Goal: Use online tool/utility: Utilize a website feature to perform a specific function

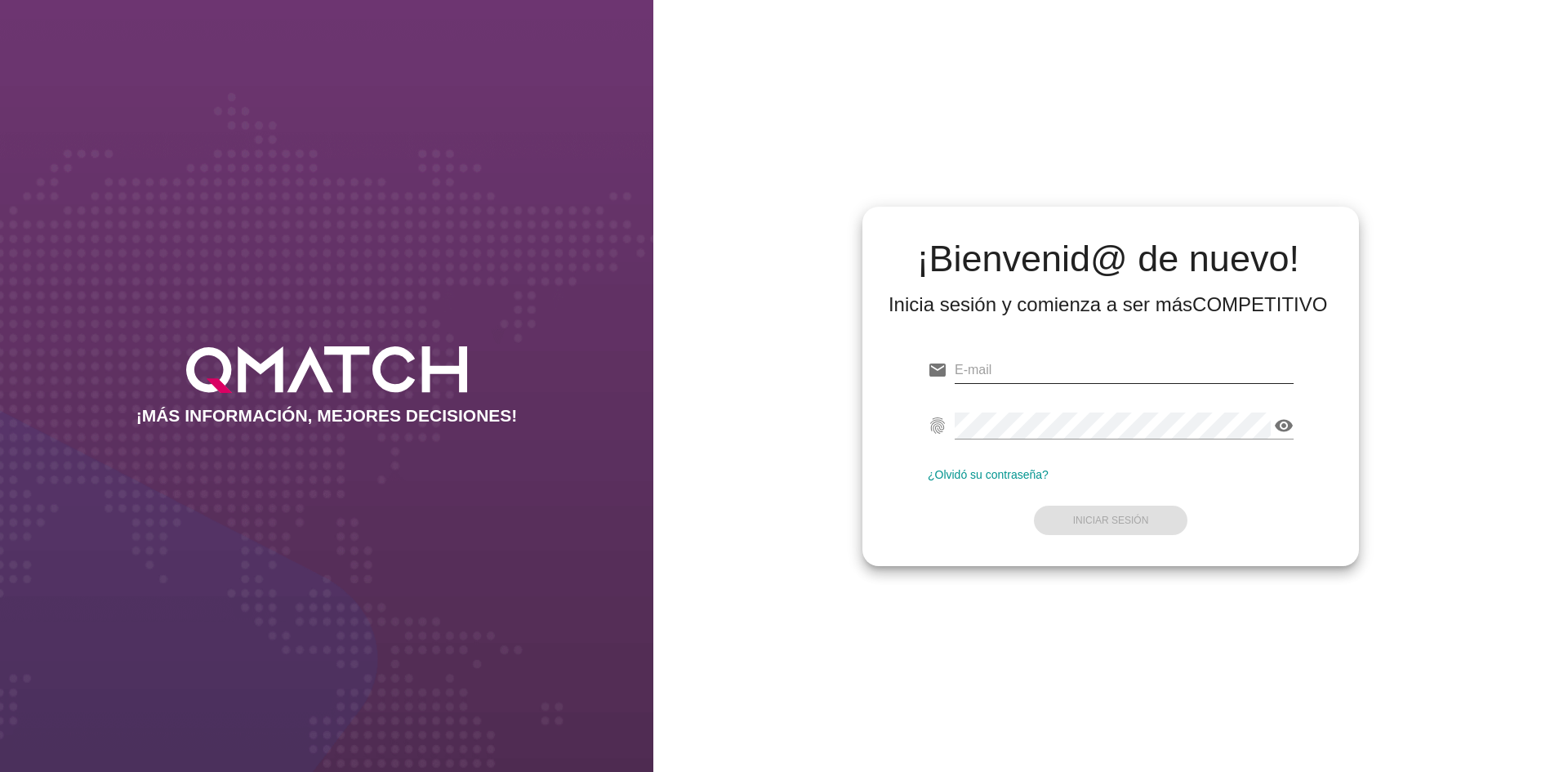
type input "test@test.cencosud.cl"
drag, startPoint x: 1092, startPoint y: 363, endPoint x: 1080, endPoint y: 368, distance: 13.0
click at [1092, 363] on input "test@test.cencosud.cl" at bounding box center [1123, 369] width 339 height 26
click at [1035, 373] on input "test@test.cencosud.cl" at bounding box center [1123, 369] width 339 height 26
drag, startPoint x: 1035, startPoint y: 373, endPoint x: 1081, endPoint y: 373, distance: 46.0
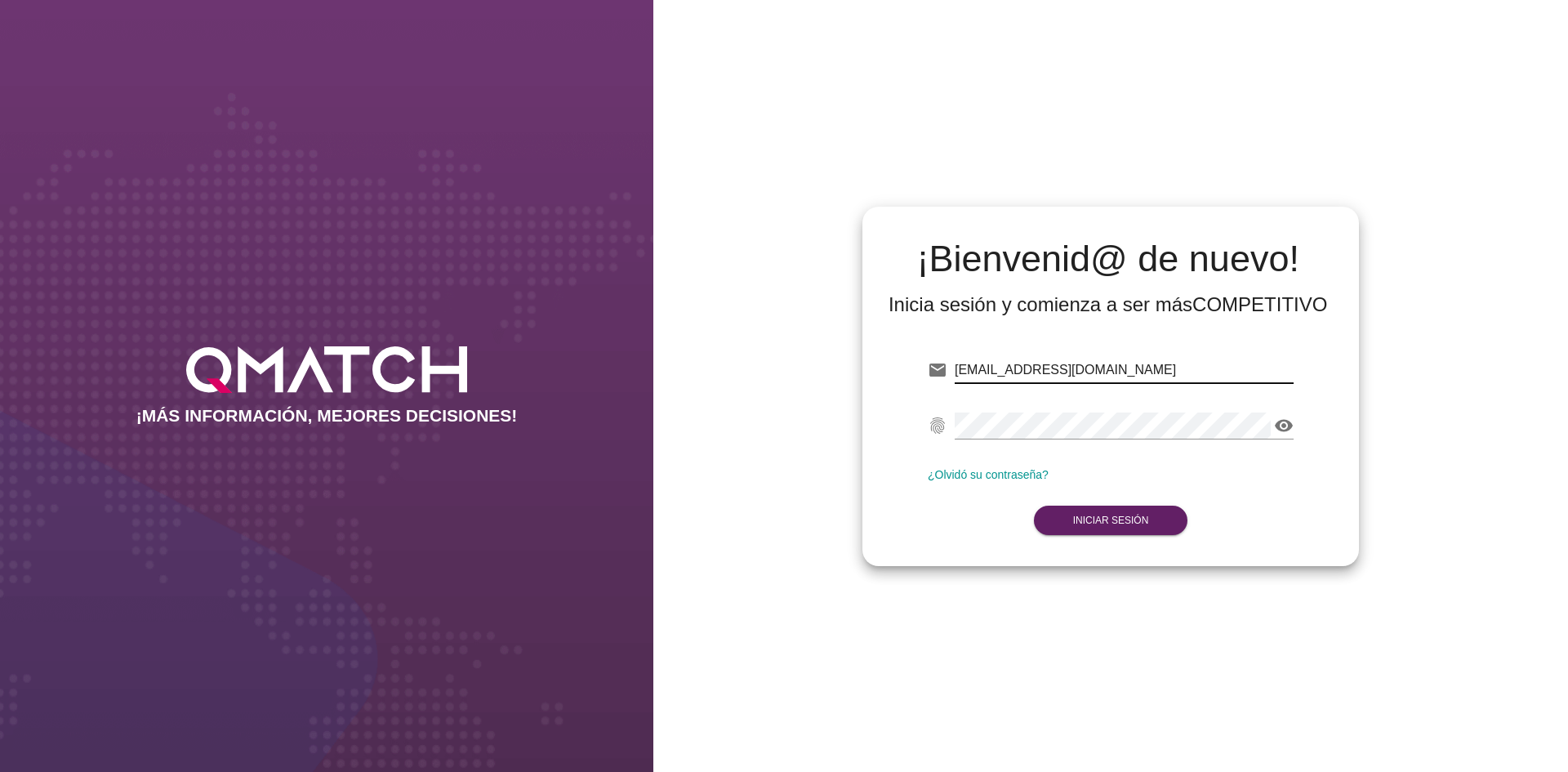
click at [1056, 373] on input "[EMAIL_ADDRESS][DOMAIN_NAME]" at bounding box center [1123, 369] width 339 height 26
click at [1182, 373] on input "[EMAIL_ADDRESS][DOMAIN_NAME]" at bounding box center [1123, 369] width 339 height 26
click at [1053, 367] on input "[EMAIL_ADDRESS][DOMAIN_NAME]" at bounding box center [1123, 369] width 339 height 26
drag, startPoint x: 1053, startPoint y: 367, endPoint x: 1115, endPoint y: 371, distance: 62.1
click at [1115, 371] on input "[EMAIL_ADDRESS][DOMAIN_NAME]" at bounding box center [1123, 369] width 339 height 26
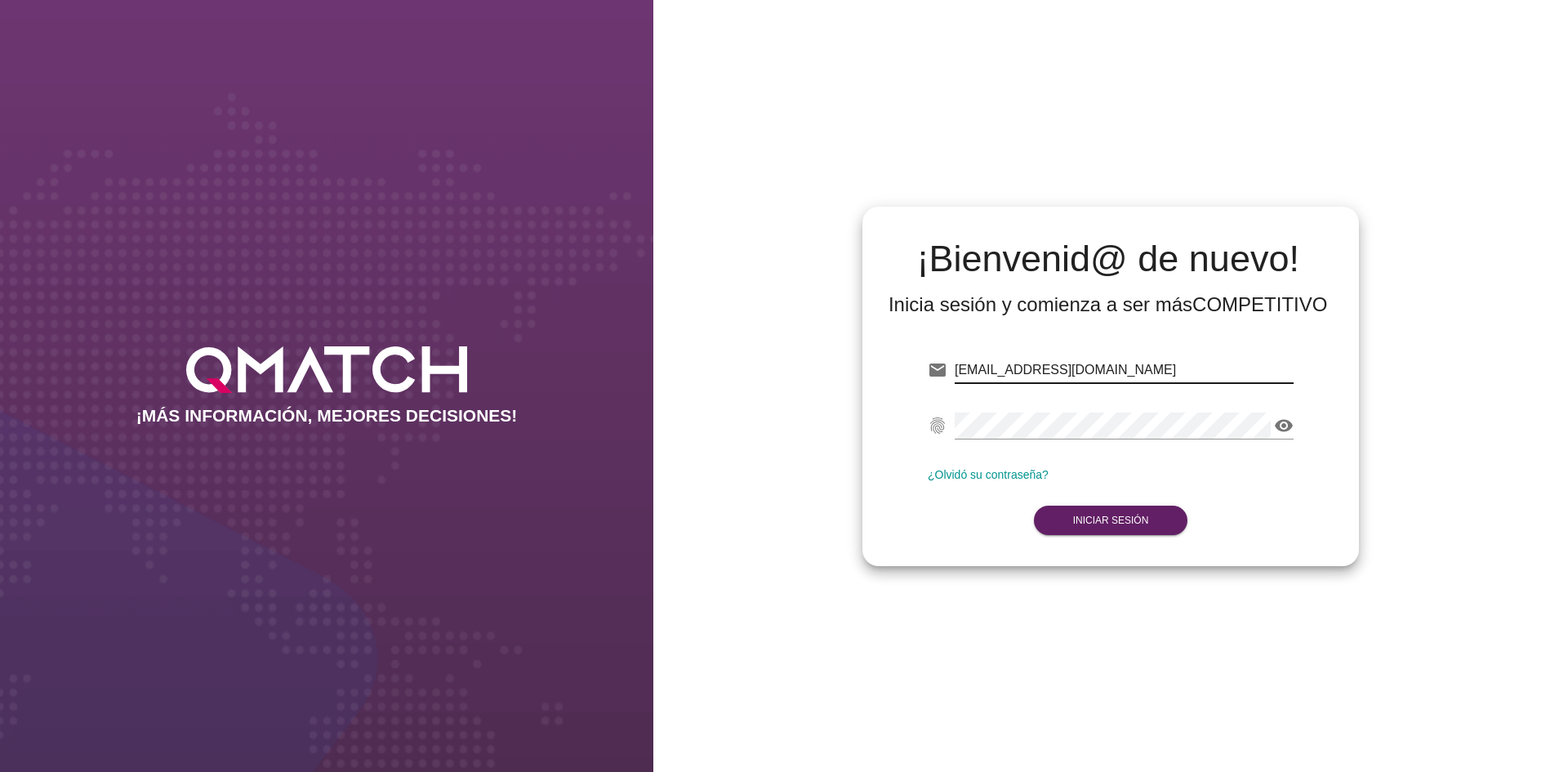
click at [1100, 400] on form "email test@test.cencosud.cl fingerprint visibility ¿Olvidó su contraseña? Inici…" at bounding box center [1110, 444] width 366 height 193
click at [1128, 527] on button "Iniciar Sesión" at bounding box center [1111, 520] width 154 height 29
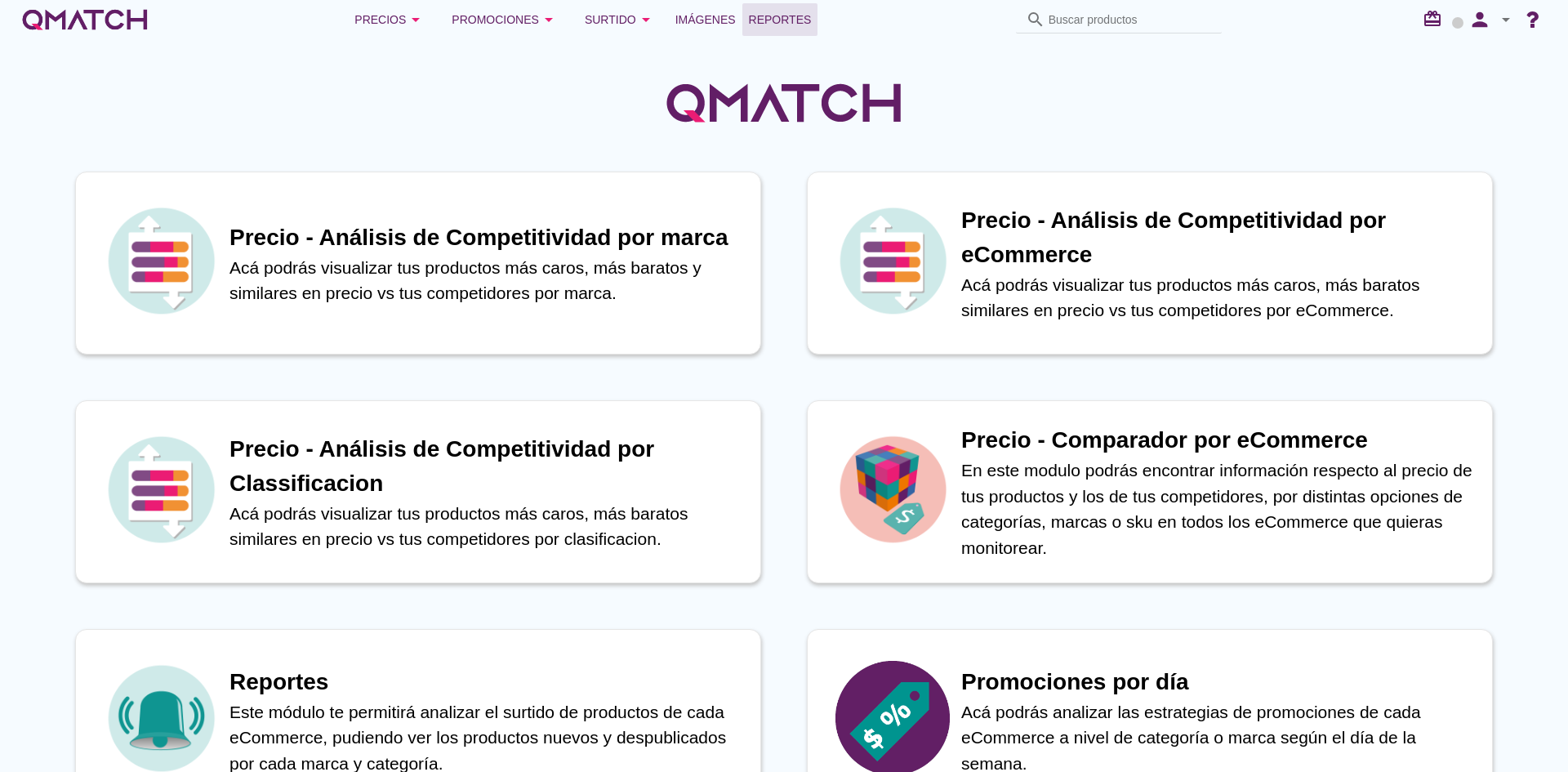
click at [794, 16] on span "Reportes" at bounding box center [779, 19] width 63 height 19
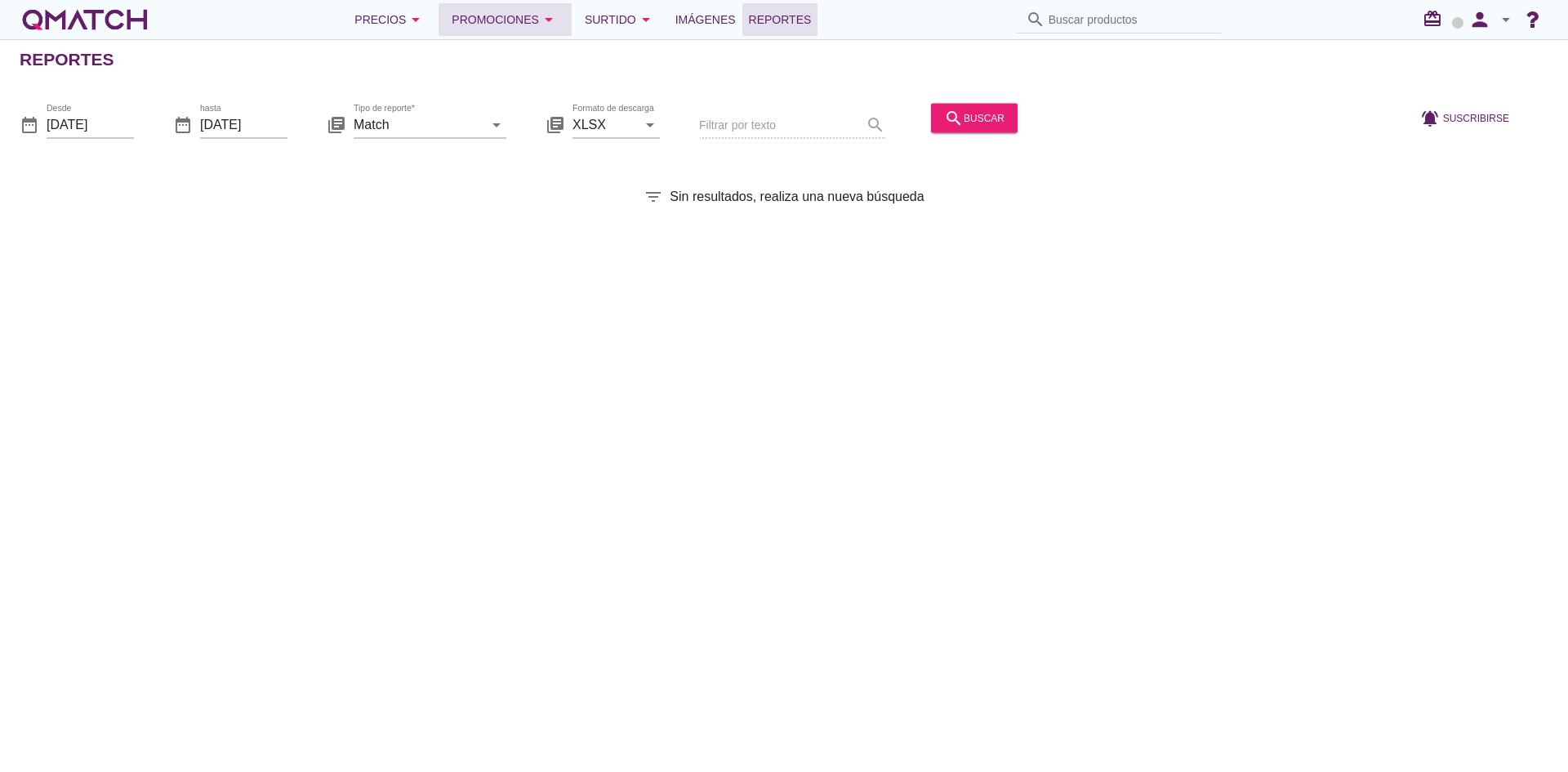
click at [517, 21] on div "Promociones arrow_drop_down" at bounding box center [505, 19] width 107 height 19
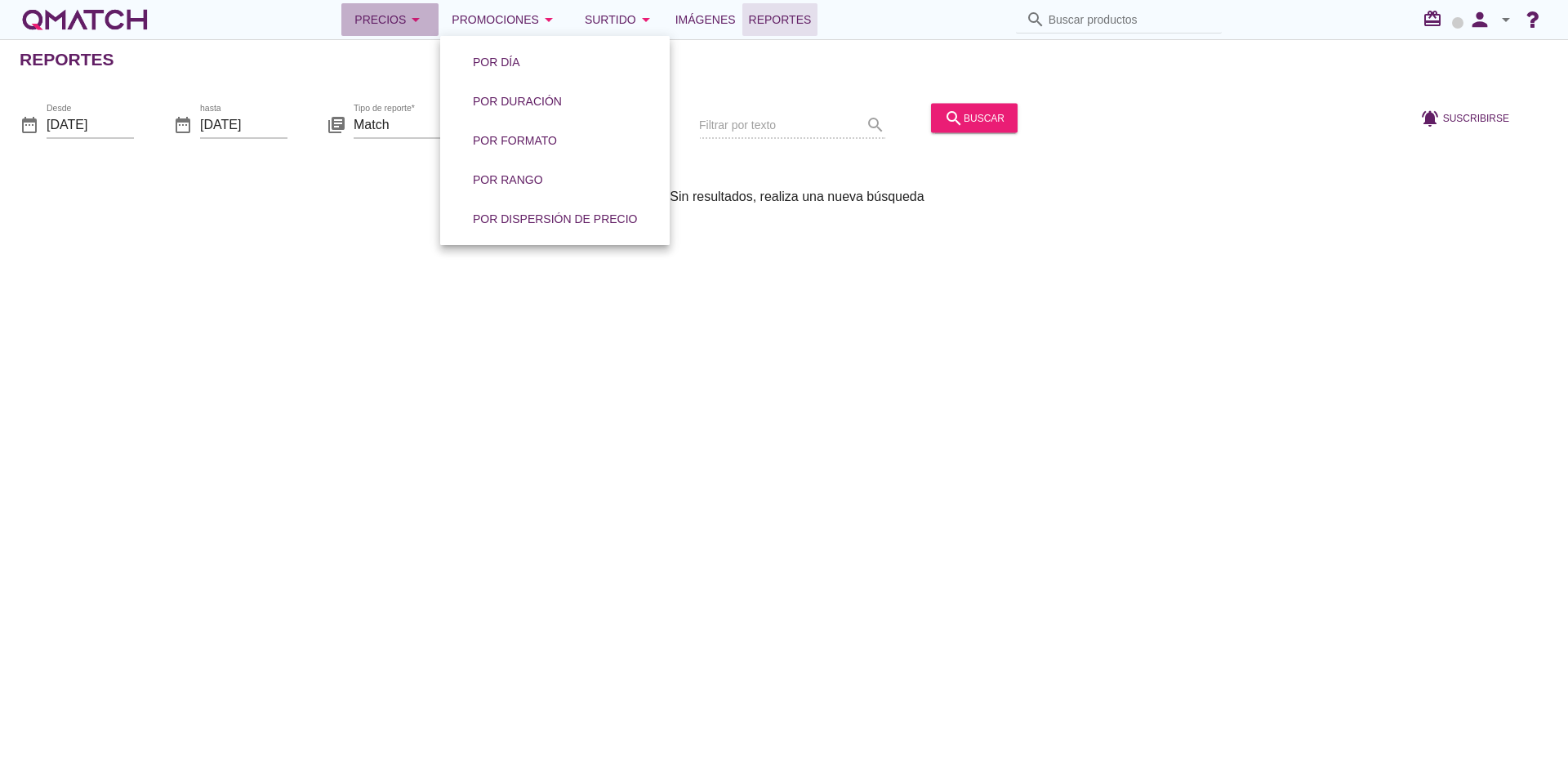
click at [393, 23] on div "Precios arrow_drop_down" at bounding box center [389, 19] width 71 height 19
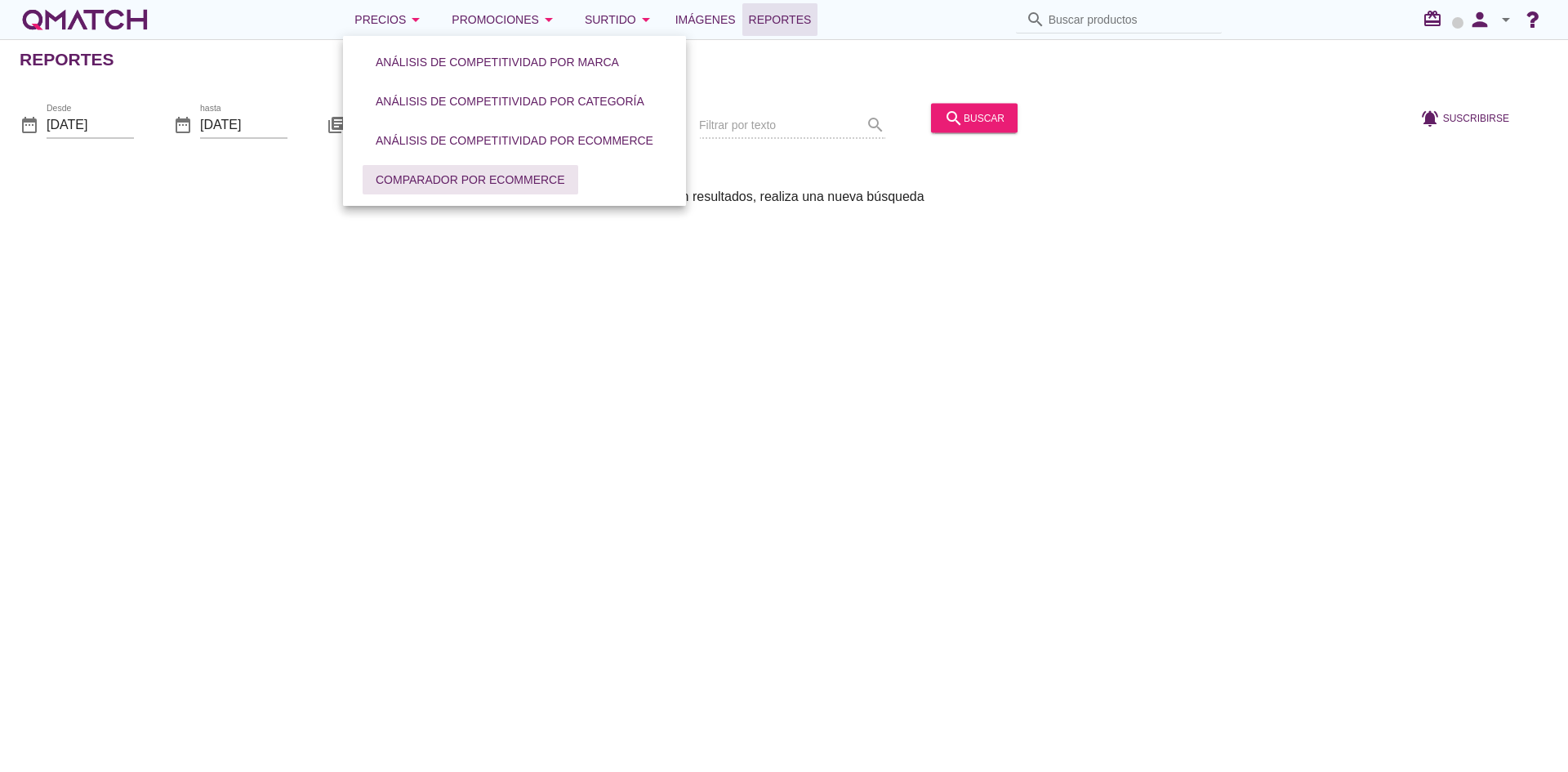
click at [415, 177] on div "Comparador por eCommerce" at bounding box center [470, 180] width 189 height 17
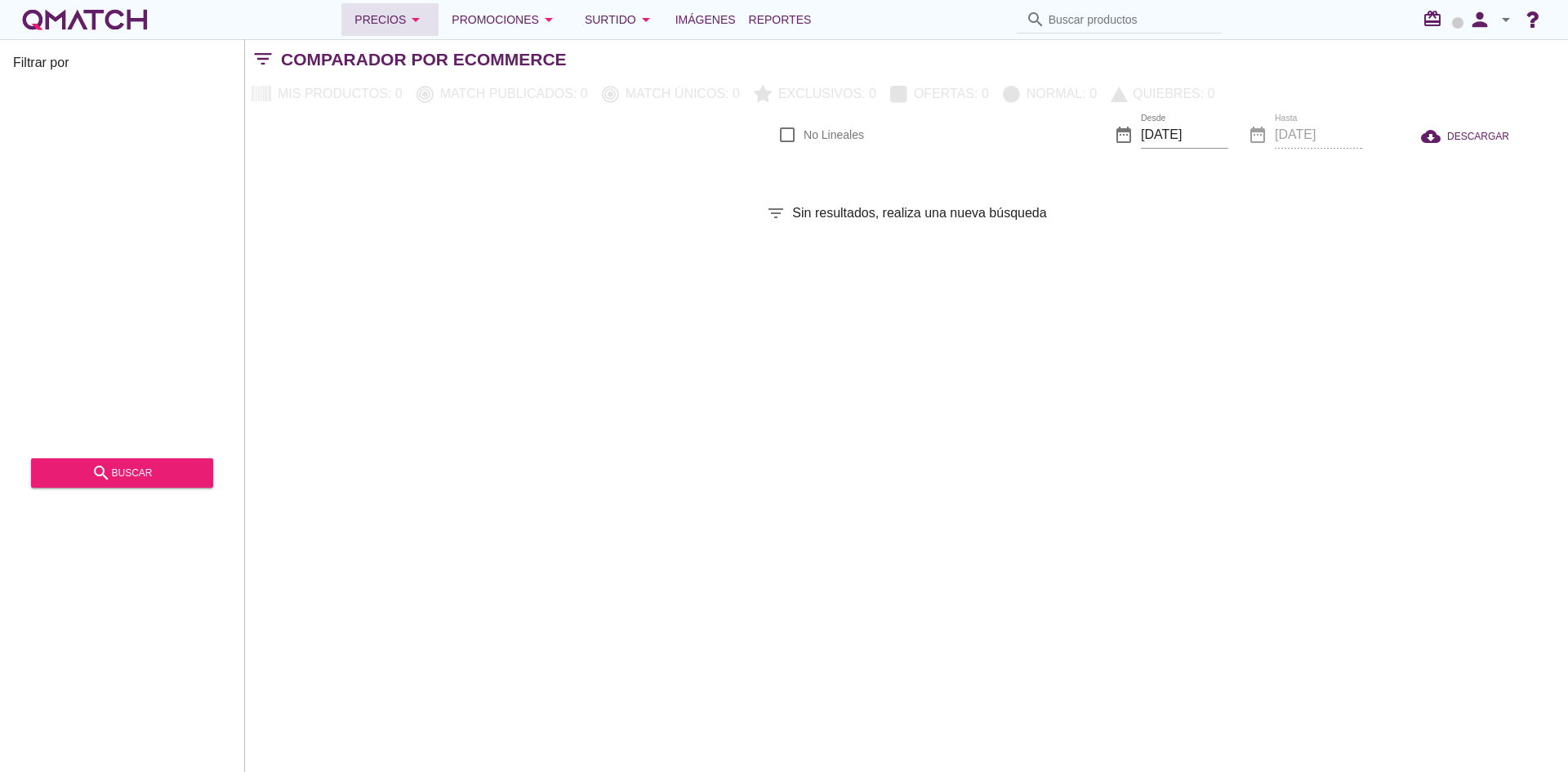
checkbox input "false"
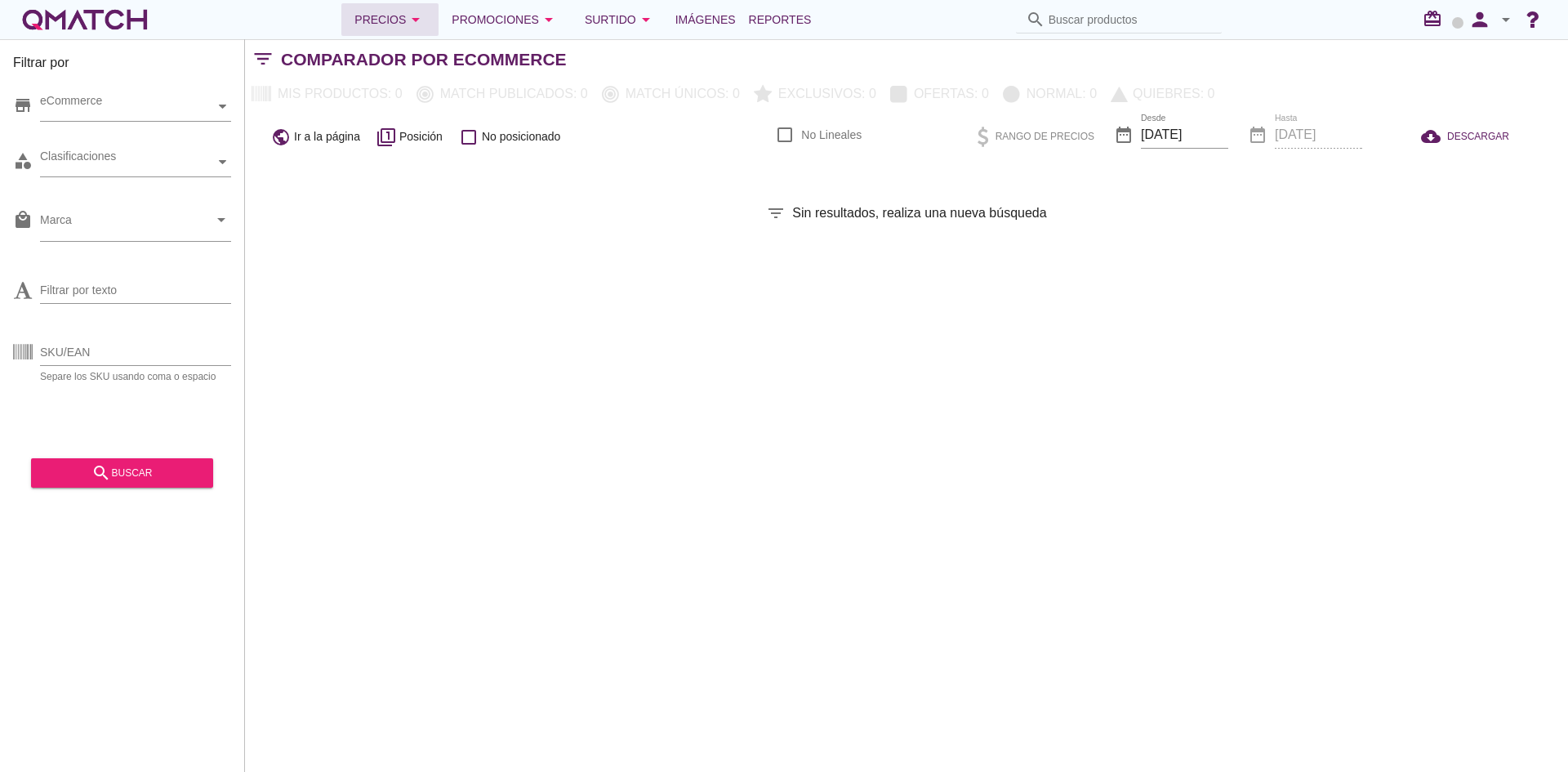
click at [393, 29] on button "Precios arrow_drop_down" at bounding box center [390, 19] width 97 height 33
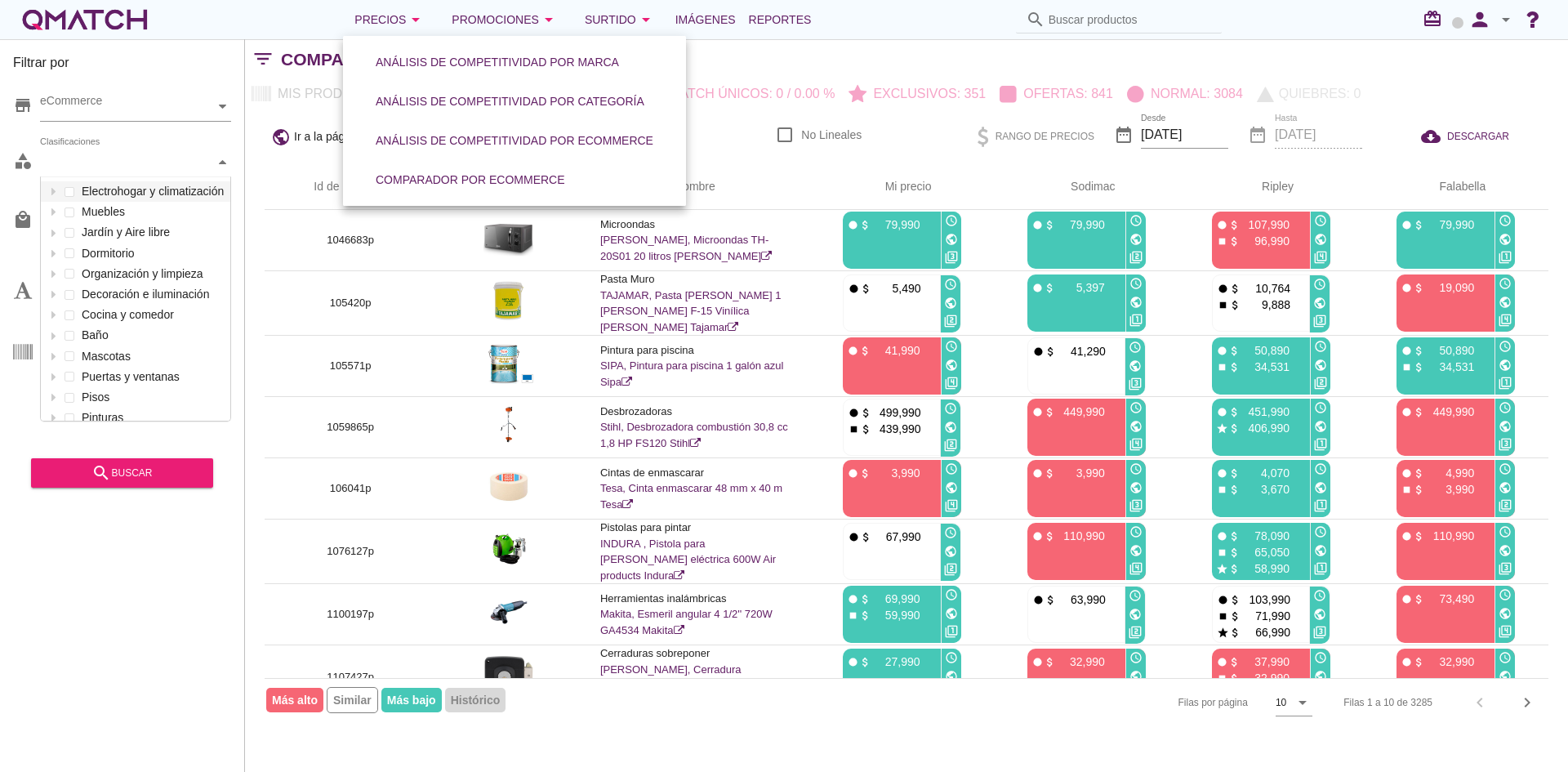
click at [179, 172] on div "Clasificaciones" at bounding box center [127, 162] width 175 height 28
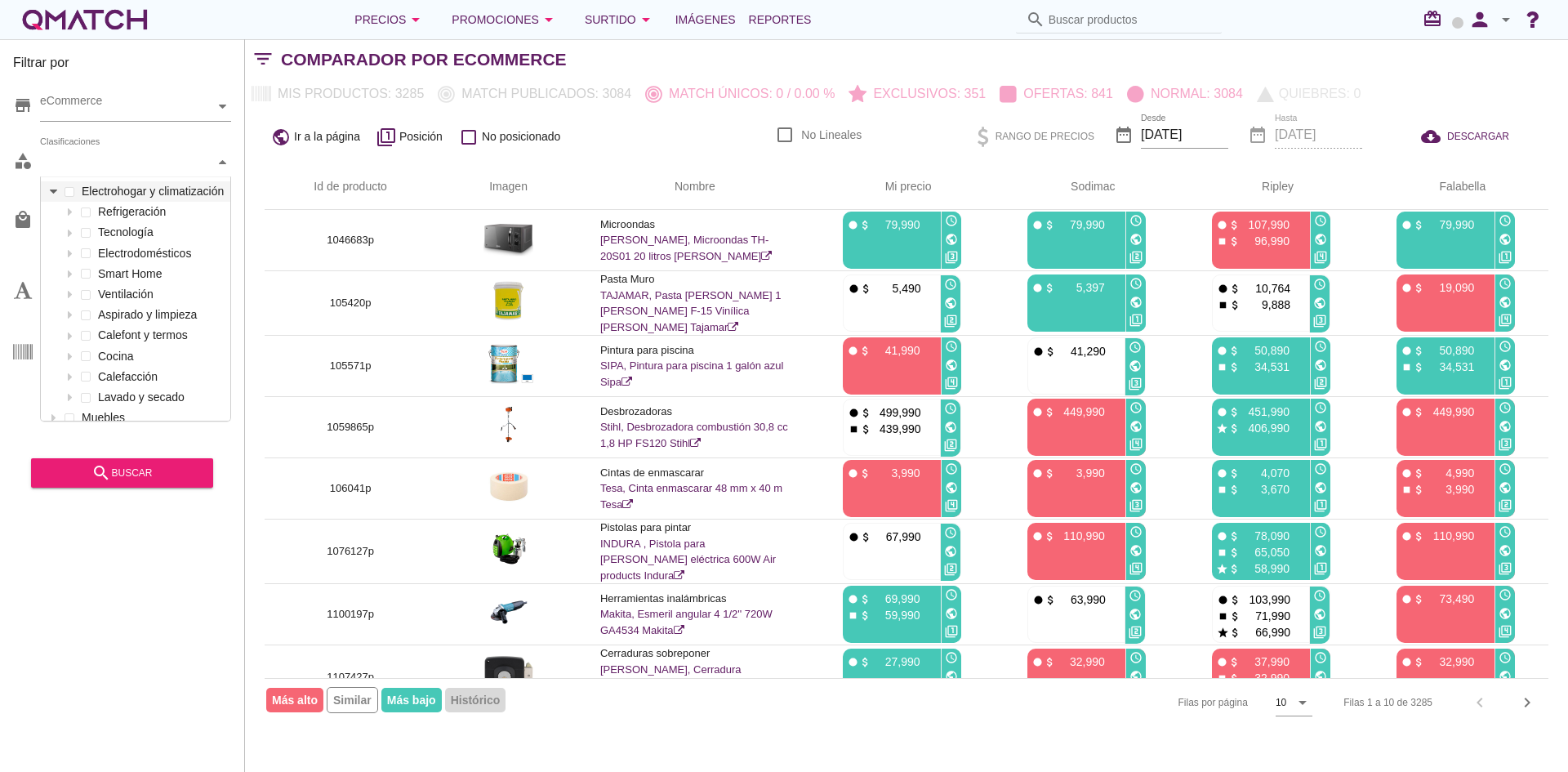
click at [57, 190] on div at bounding box center [54, 192] width 17 height 20
click at [54, 193] on icon at bounding box center [54, 191] width 8 height 4
click at [54, 382] on icon at bounding box center [54, 385] width 8 height 8
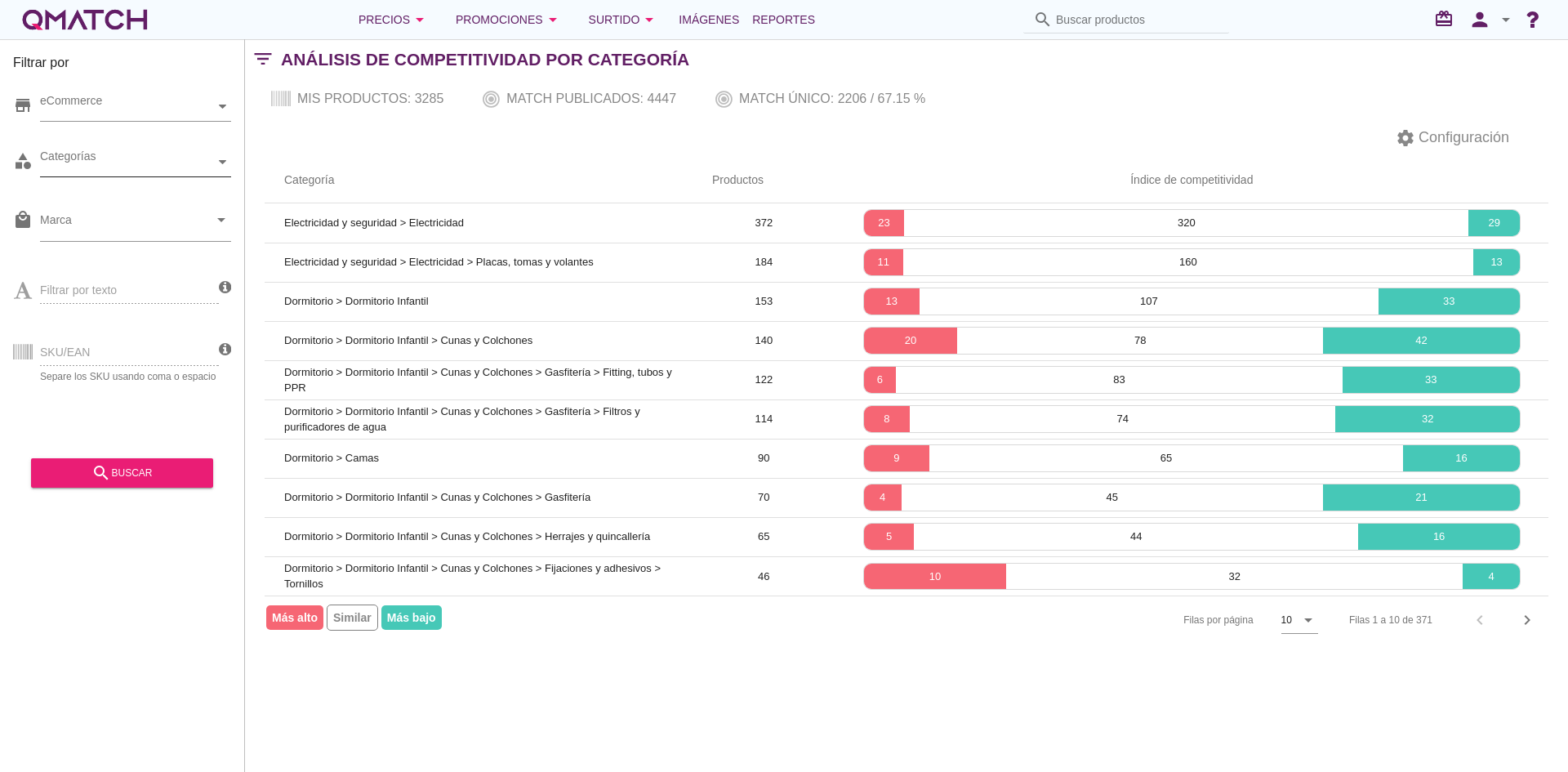
click at [223, 156] on div at bounding box center [224, 162] width 17 height 28
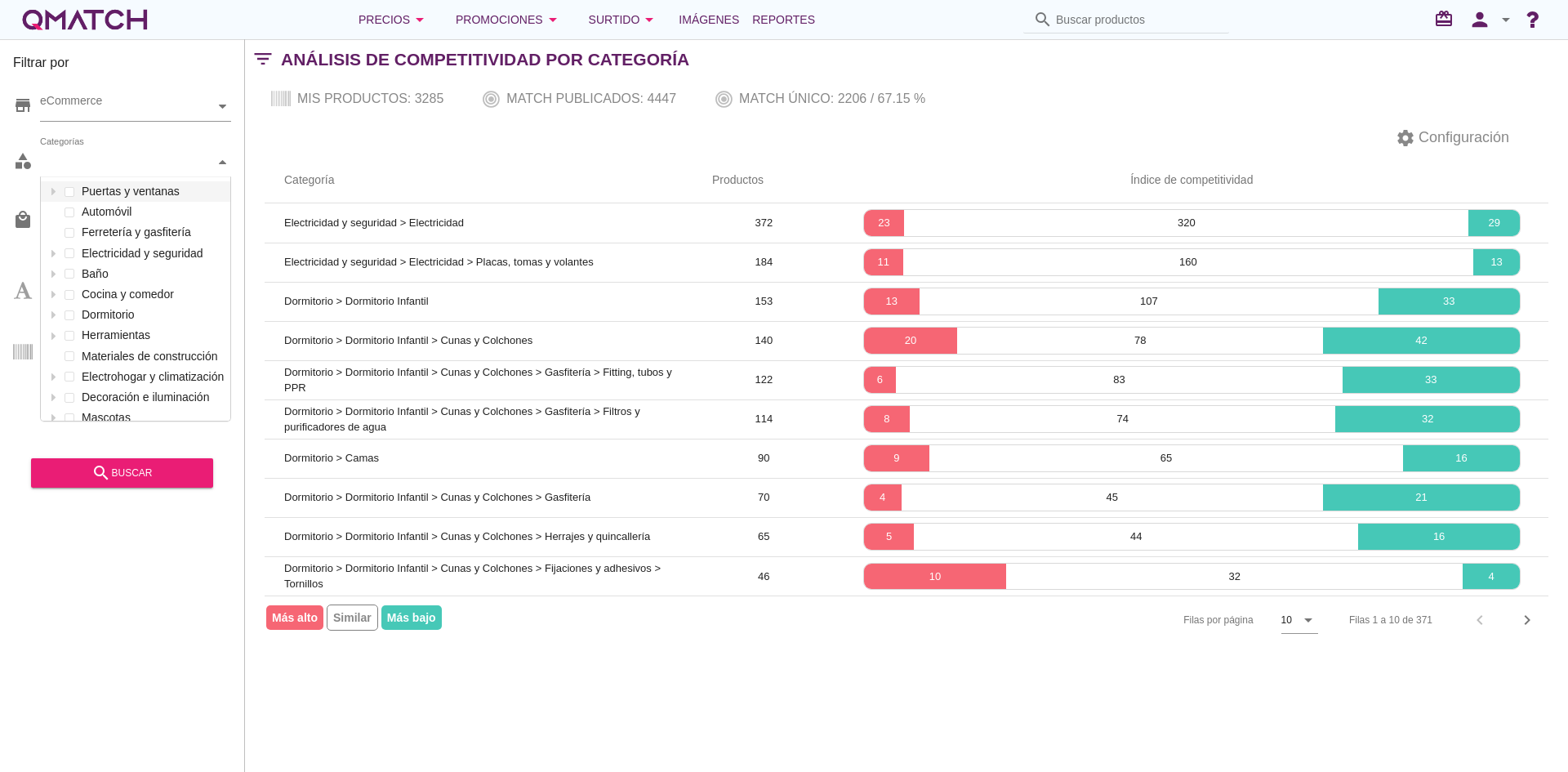
scroll to position [244, 189]
click at [69, 178] on div "Categorías Puertas y ventanas Automóvil Ferretería y gasfitería Electricidad y …" at bounding box center [136, 162] width 191 height 29
click at [59, 253] on div at bounding box center [54, 254] width 17 height 20
click at [63, 276] on div at bounding box center [69, 274] width 17 height 20
click at [131, 178] on div "Categorías Puertas y ventanas Automóvil Ferretería y gasfitería Electricidad y …" at bounding box center [136, 162] width 191 height 29
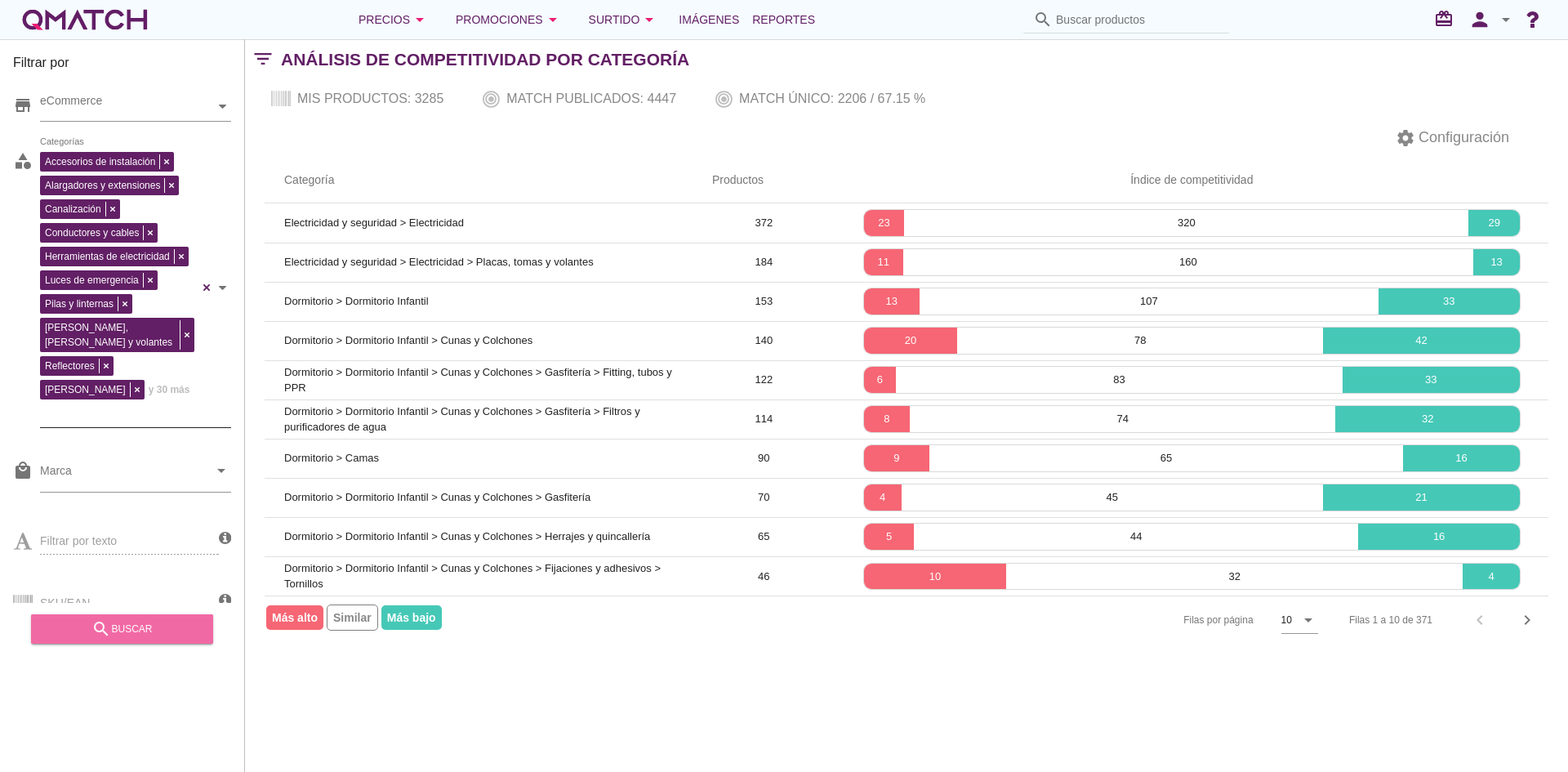
click at [154, 619] on div "search buscar" at bounding box center [122, 628] width 156 height 19
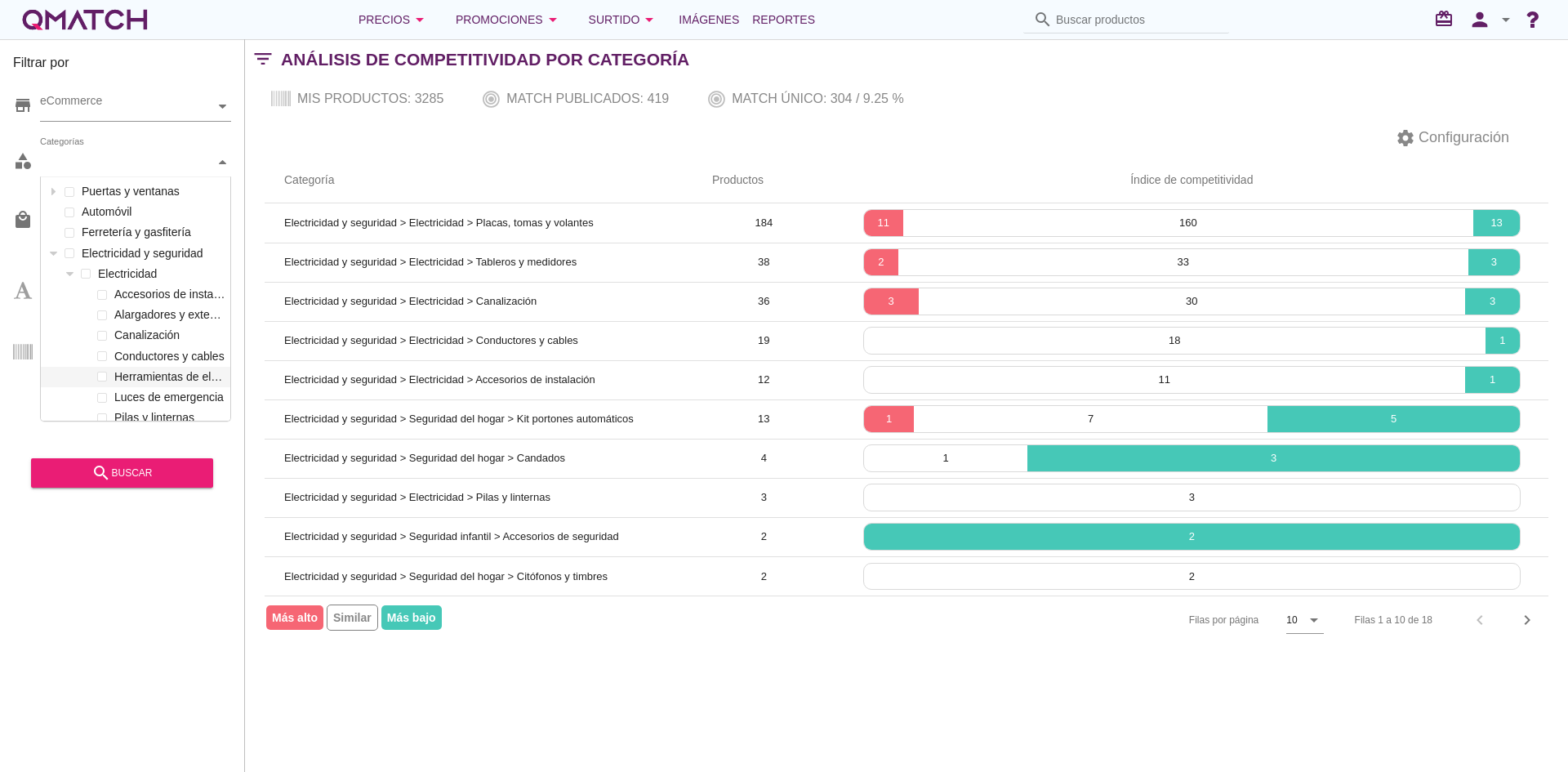
click at [136, 153] on div "Categorías" at bounding box center [127, 162] width 175 height 17
click at [53, 252] on icon at bounding box center [54, 253] width 8 height 4
click at [69, 178] on div "Categorías Puertas y ventanas Automóvil Ferretería y gasfitería Electricidad y …" at bounding box center [136, 162] width 191 height 29
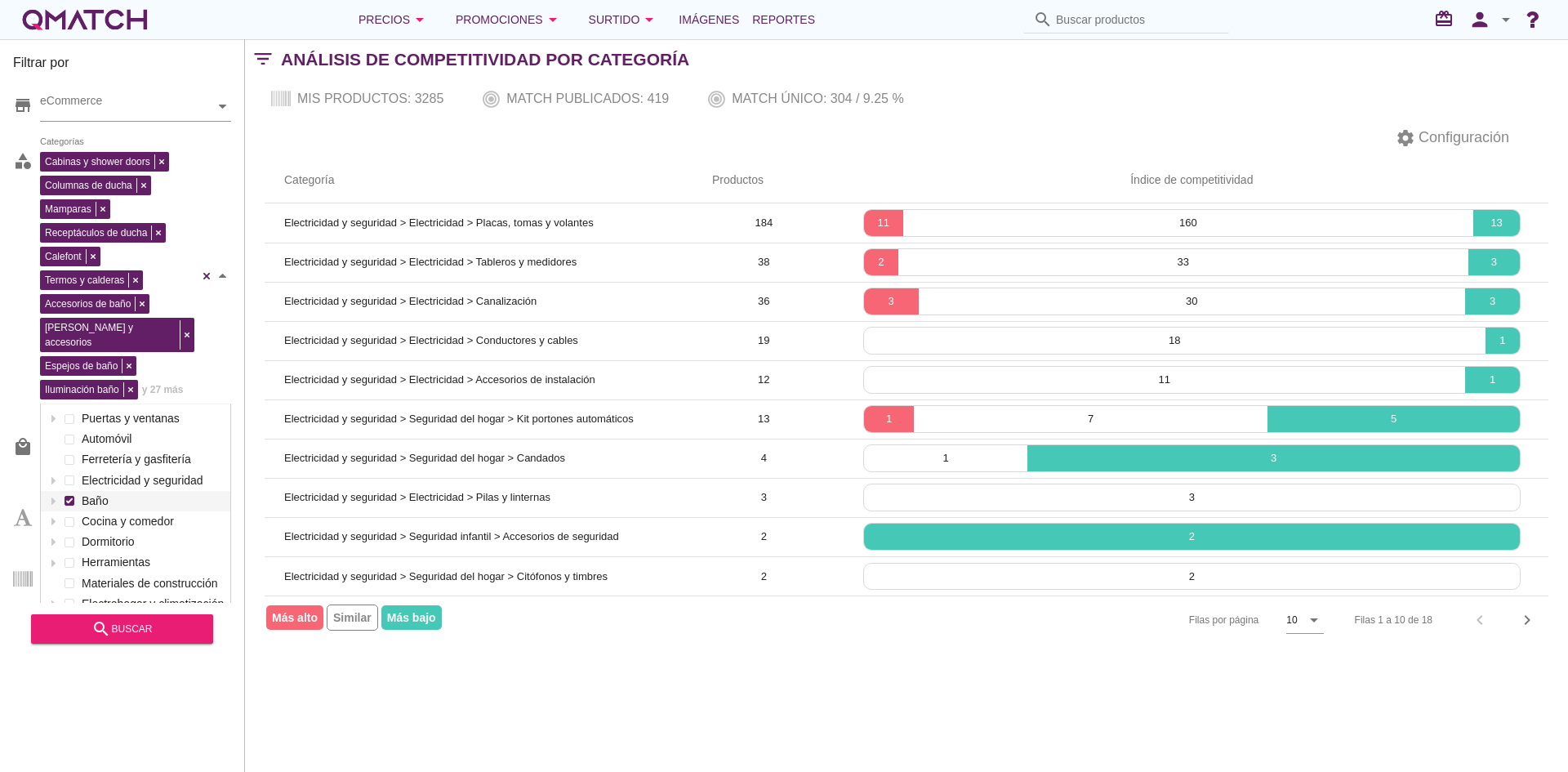
click at [64, 496] on div "Filtrar por store eCommerce category Cabinas y shower doors Columnas de ducha M…" at bounding box center [122, 405] width 245 height 733
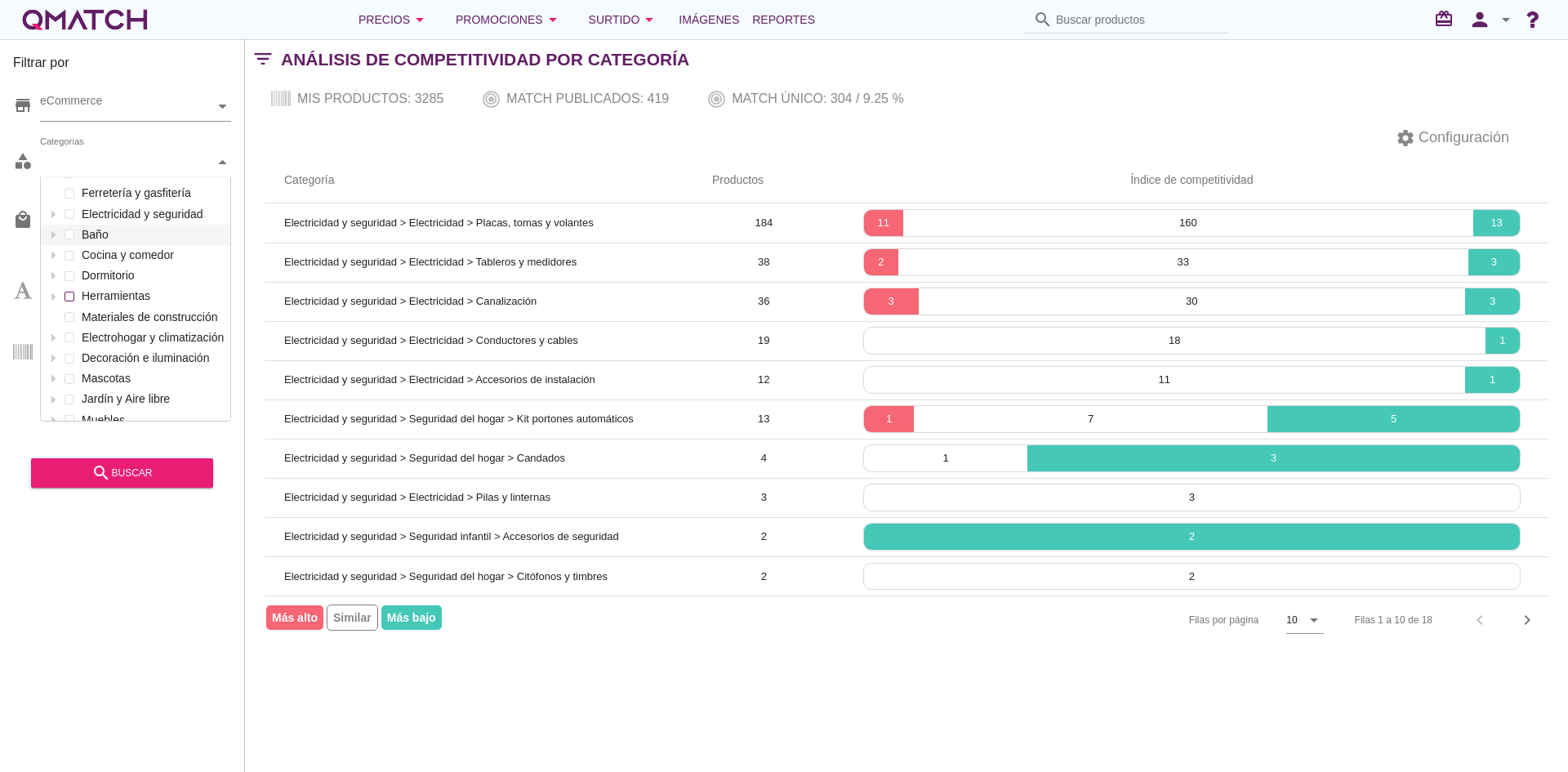
scroll to position [156, 0]
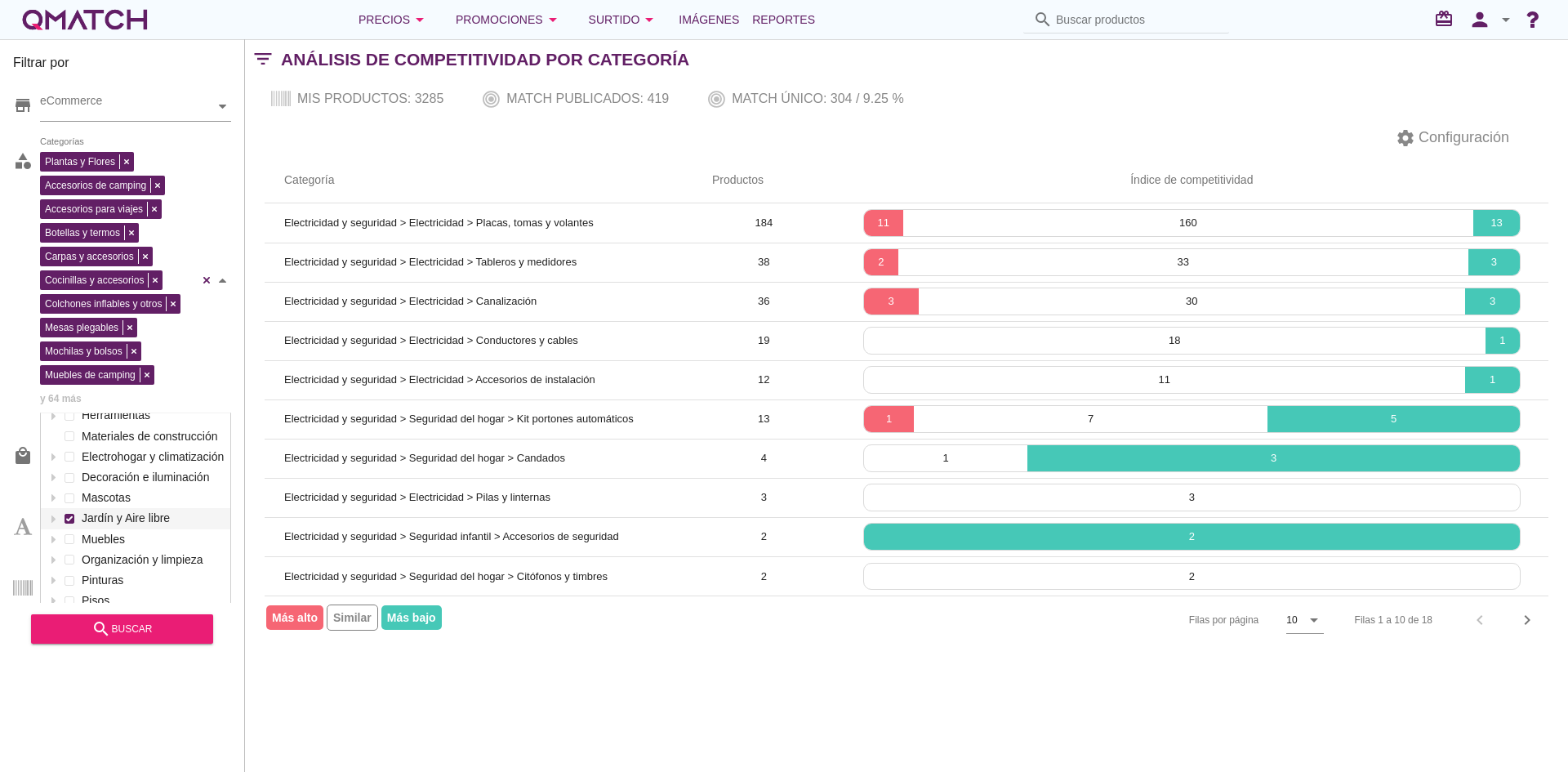
click at [72, 284] on div "Plantas y Flores Accesorios de camping Accesorios para viajes Botellas y termos…" at bounding box center [136, 280] width 191 height 265
click at [104, 627] on icon "search" at bounding box center [100, 628] width 19 height 19
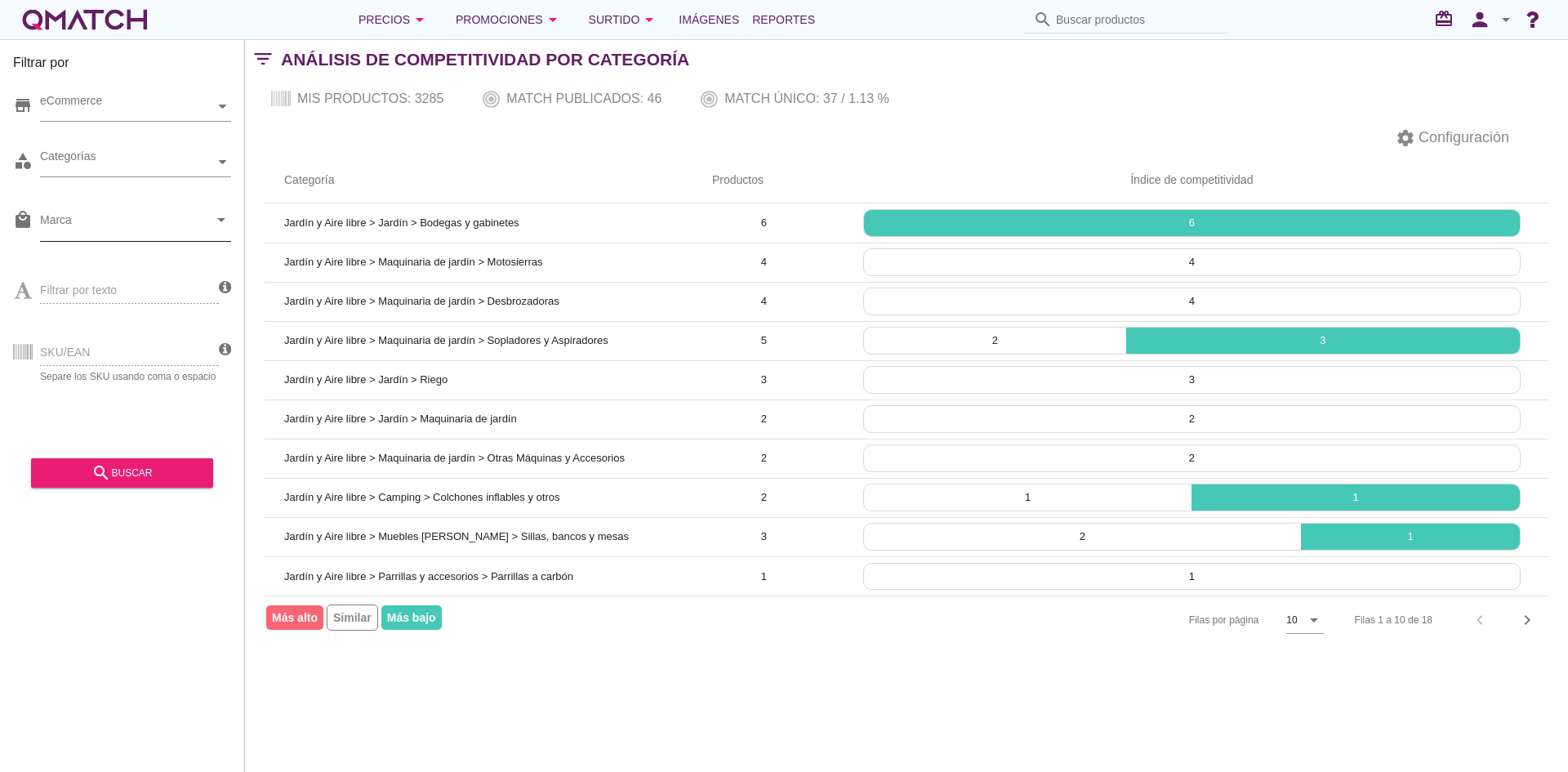
click at [127, 226] on input "Marca" at bounding box center [124, 224] width 168 height 26
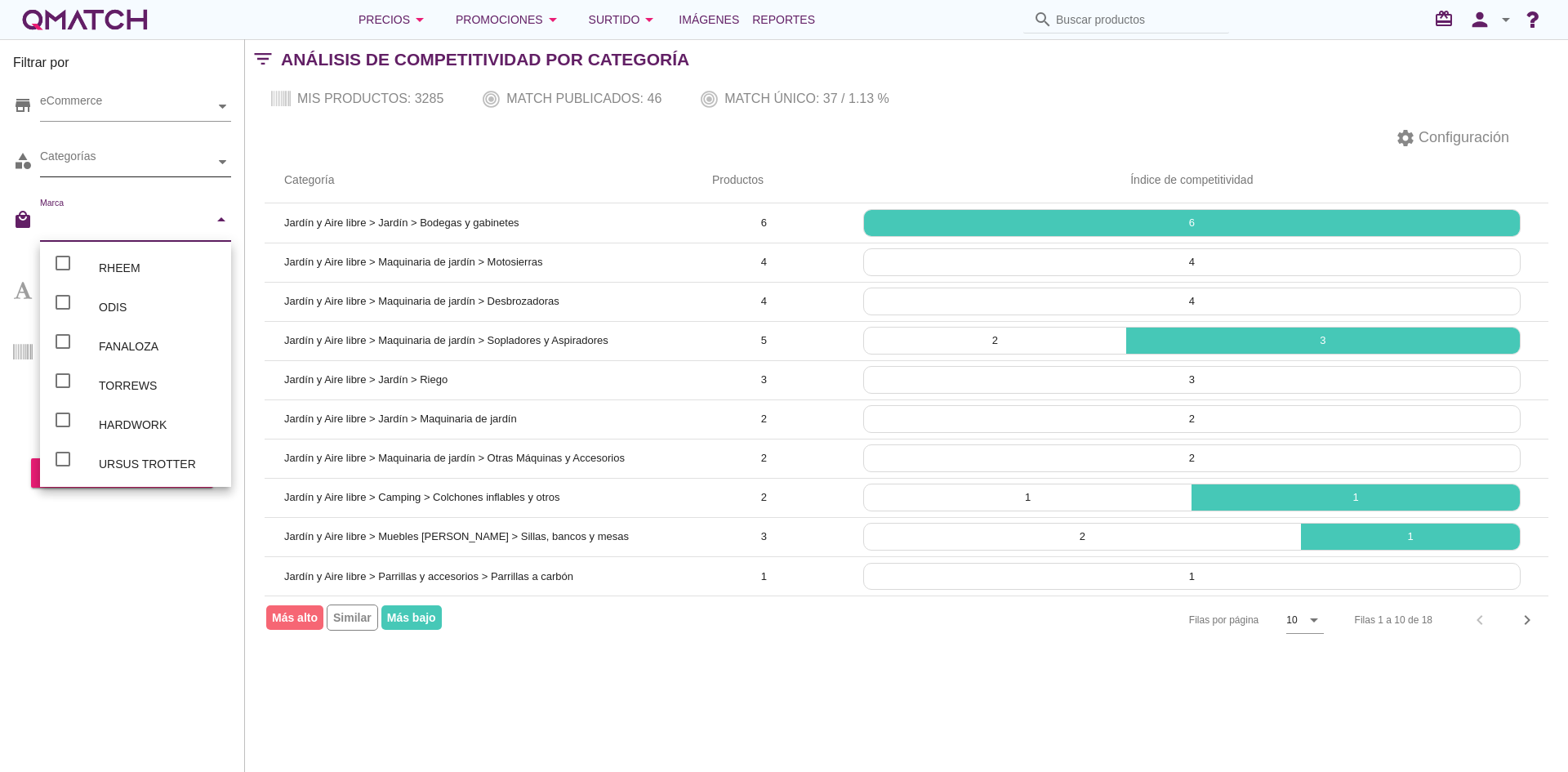
click at [142, 169] on div "Categorías" at bounding box center [127, 162] width 175 height 17
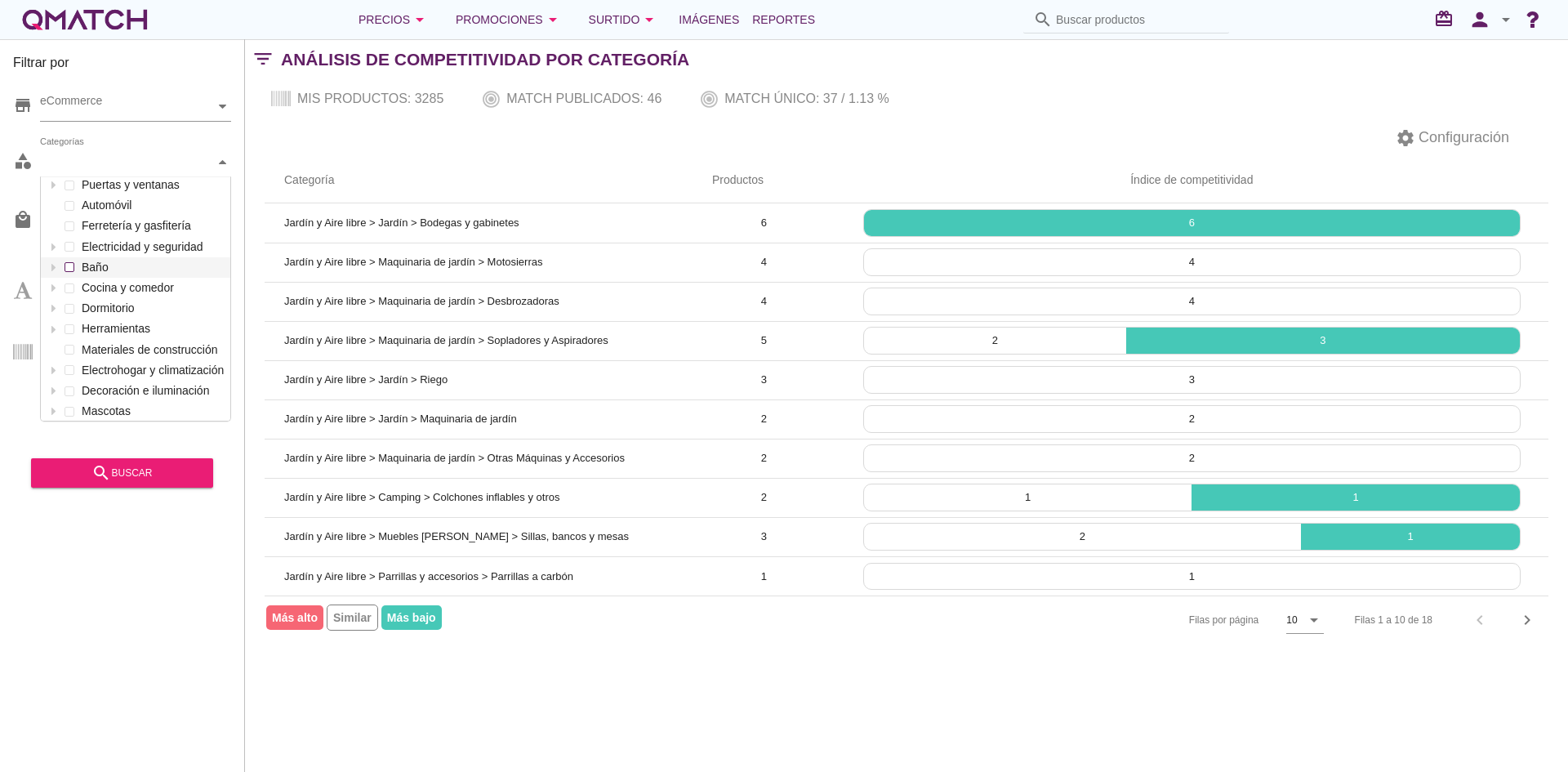
scroll to position [0, 0]
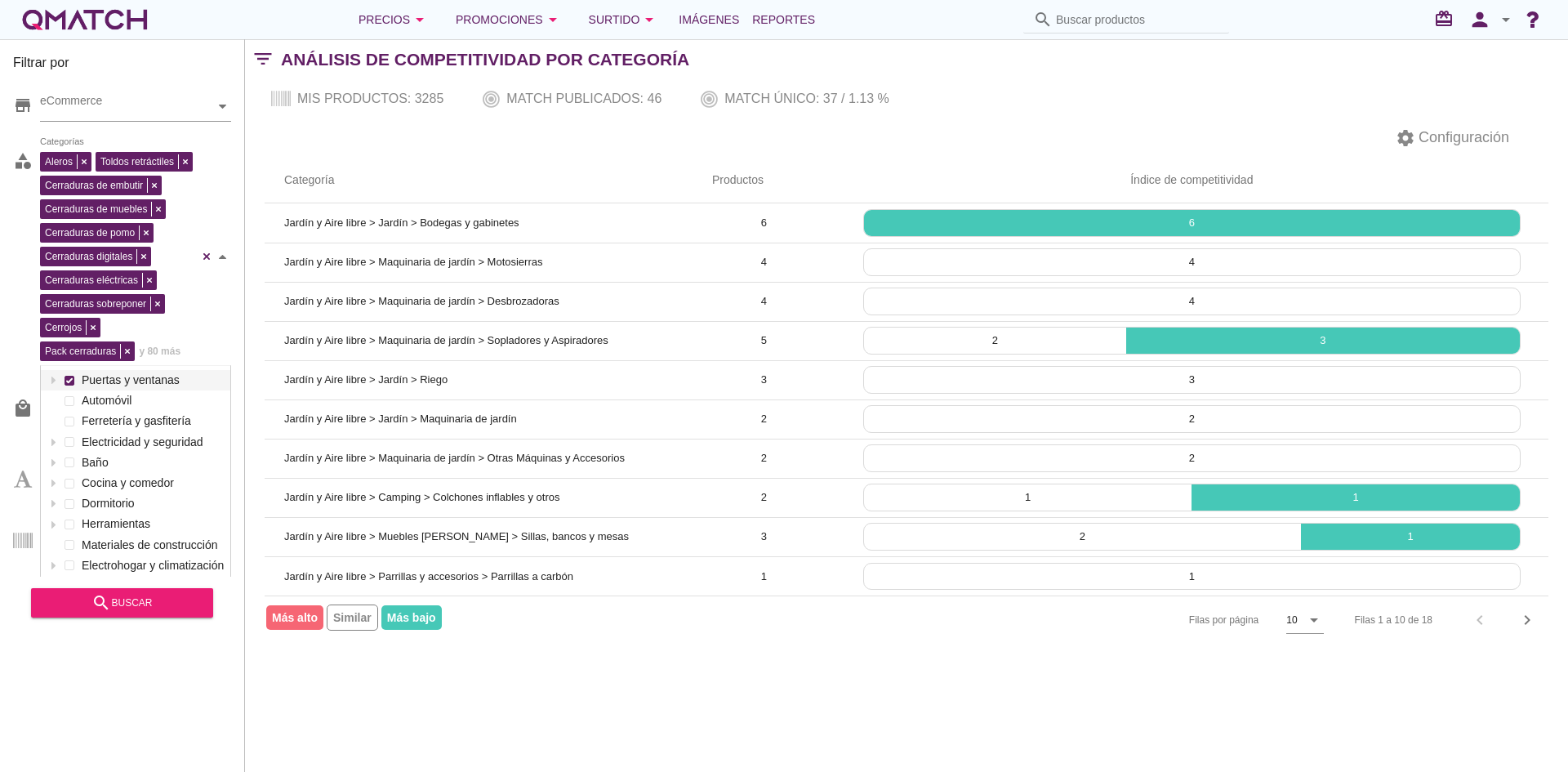
click at [127, 194] on div "Aleros Toldos retráctiles Cerraduras de embutir Cerraduras de muebles Cerradura…" at bounding box center [136, 257] width 191 height 218
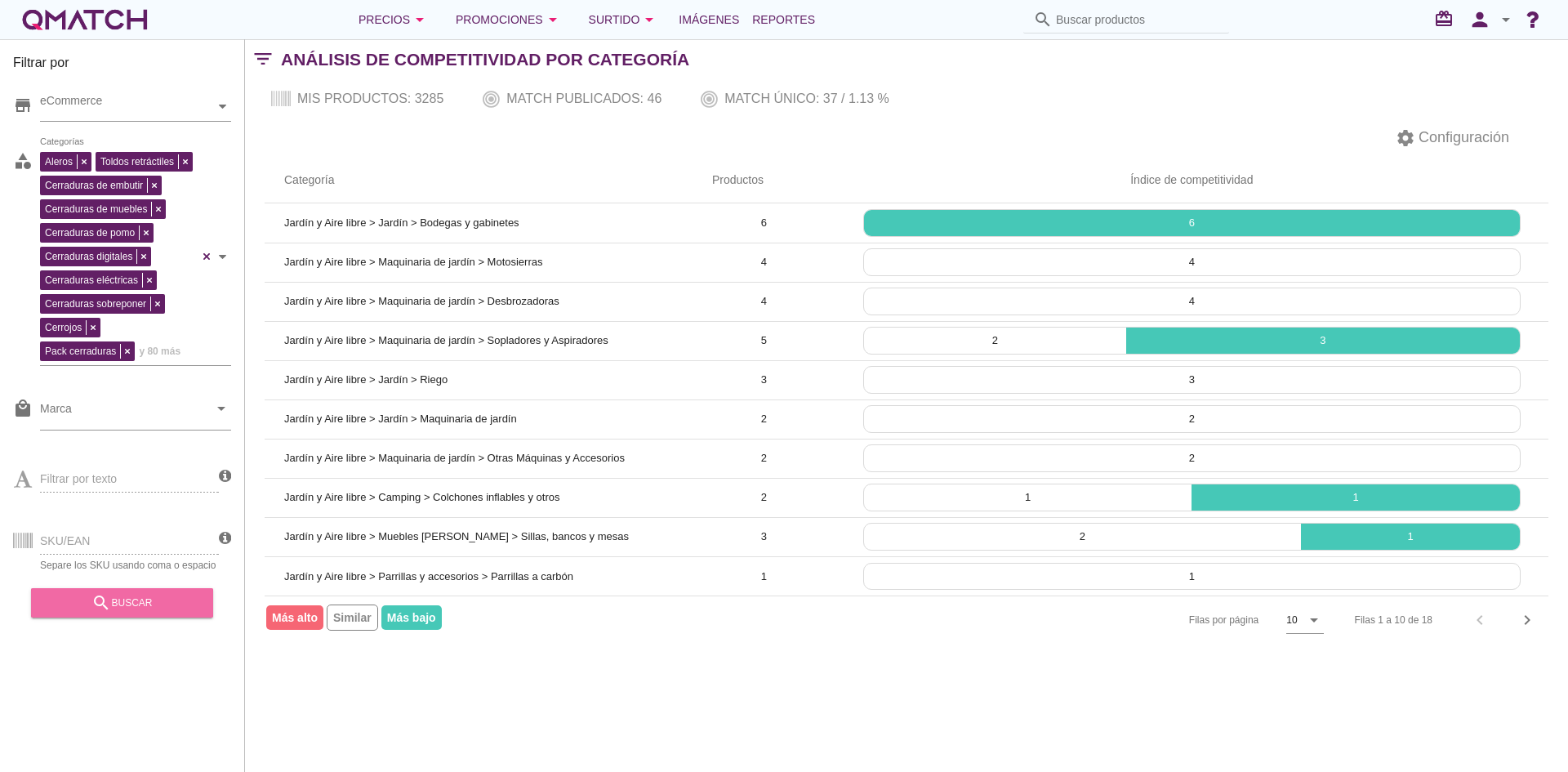
click at [147, 617] on button "search buscar" at bounding box center [122, 602] width 183 height 29
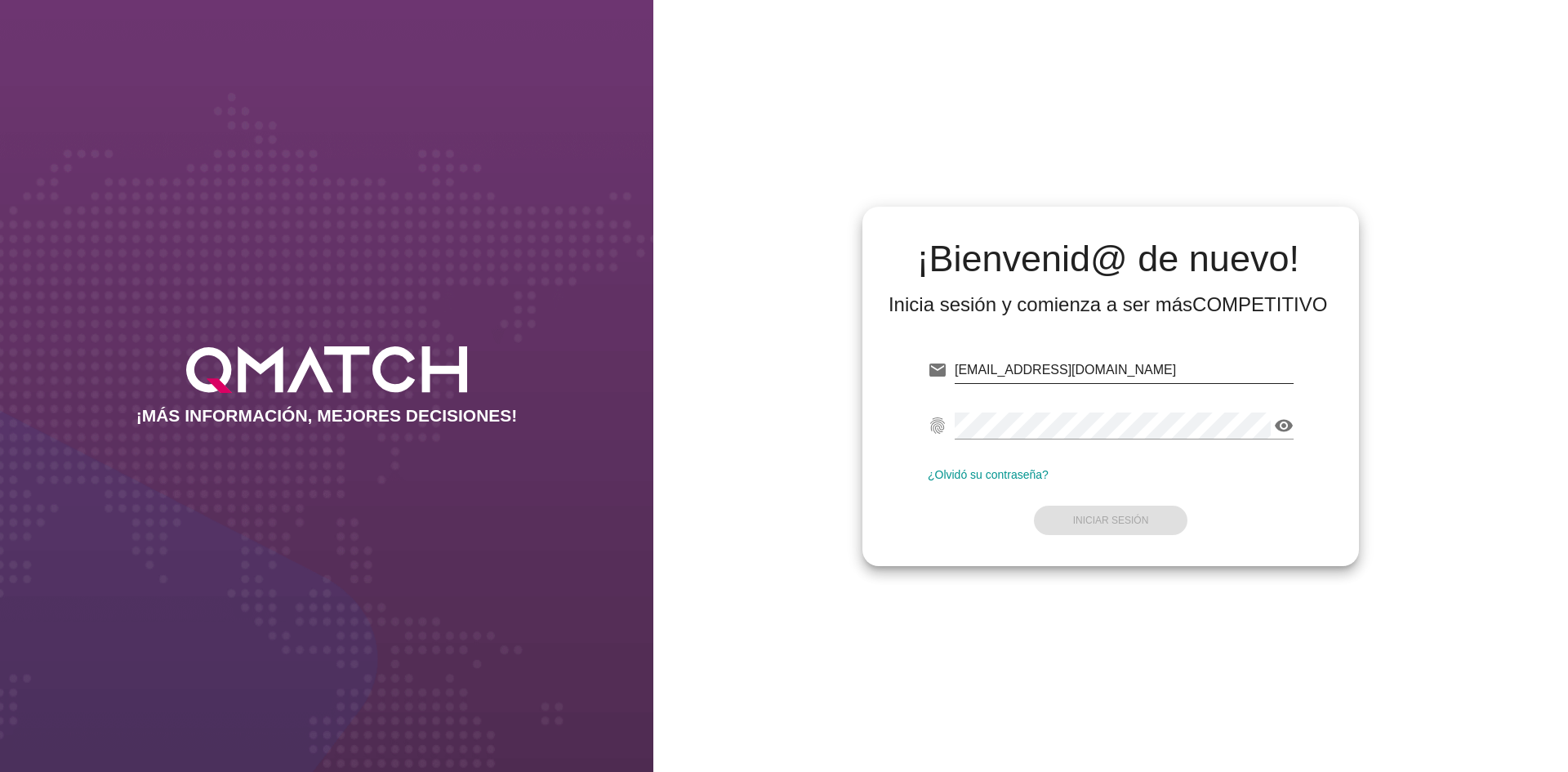
click at [1021, 358] on input "[EMAIL_ADDRESS][DOMAIN_NAME]" at bounding box center [1123, 369] width 339 height 26
click at [1026, 364] on input "[EMAIL_ADDRESS][DOMAIN_NAME]" at bounding box center [1123, 369] width 339 height 26
drag, startPoint x: 1026, startPoint y: 364, endPoint x: 1114, endPoint y: 364, distance: 88.0
click at [1114, 364] on input "[EMAIL_ADDRESS][DOMAIN_NAME]" at bounding box center [1123, 369] width 339 height 26
type input "[EMAIL_ADDRESS][DOMAIN_NAME]"
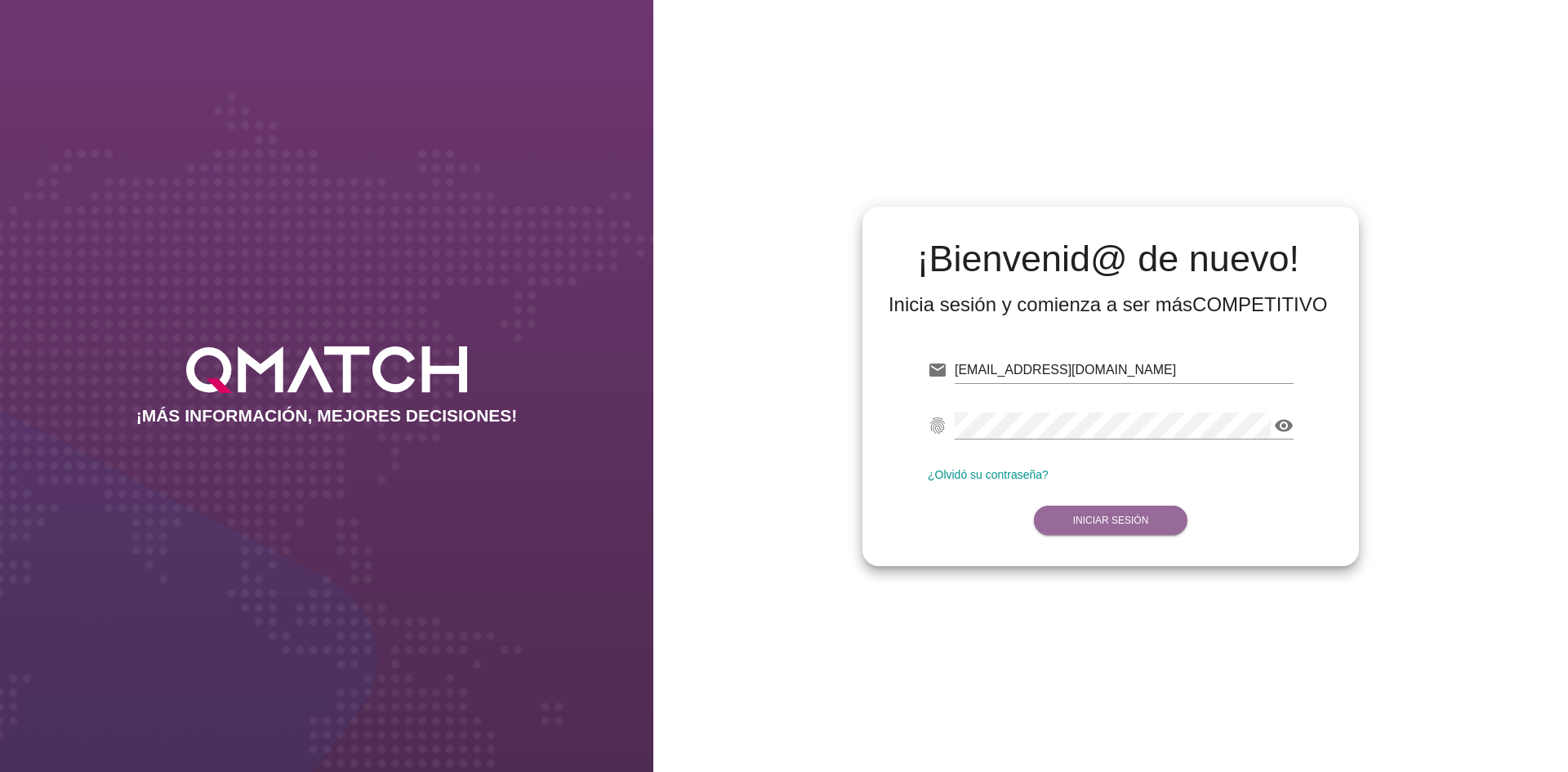
click at [1118, 534] on button "Iniciar Sesión" at bounding box center [1111, 520] width 154 height 29
